Goal: Navigation & Orientation: Find specific page/section

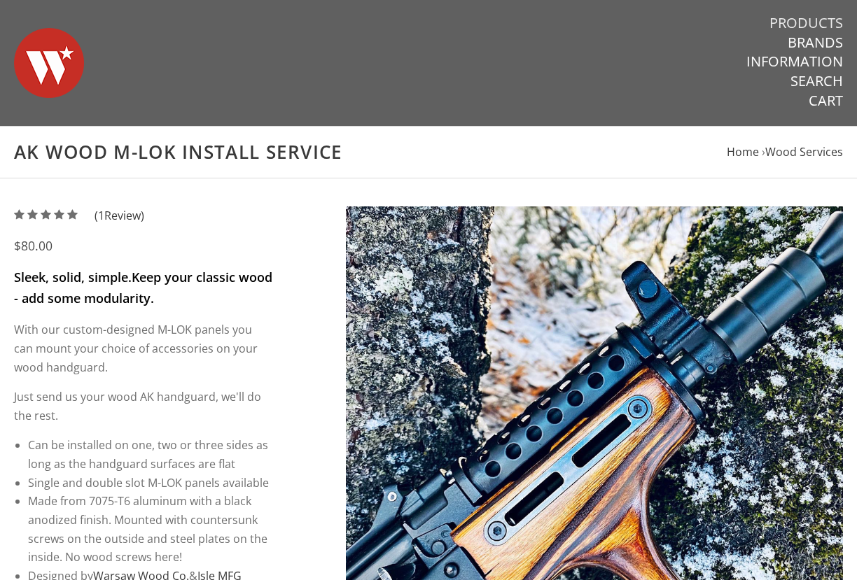
click at [815, 14] on link "Products" at bounding box center [805, 23] width 73 height 18
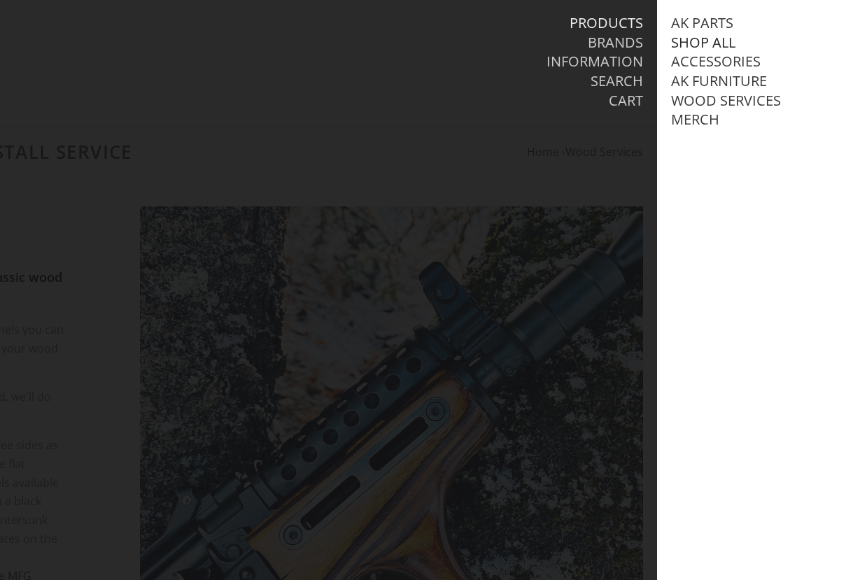
click at [703, 42] on link "Shop All" at bounding box center [703, 43] width 64 height 18
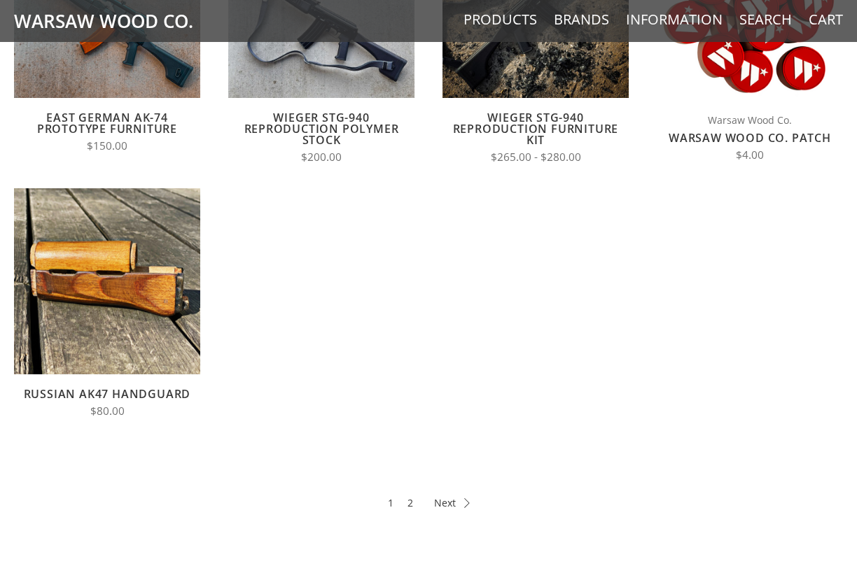
scroll to position [670, 0]
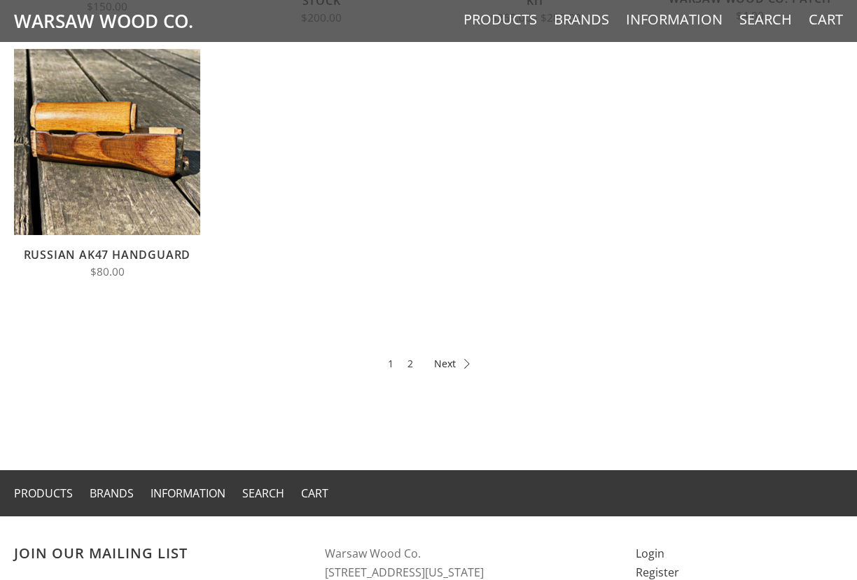
click at [451, 370] on link "Next" at bounding box center [452, 364] width 36 height 16
